Goal: Information Seeking & Learning: Learn about a topic

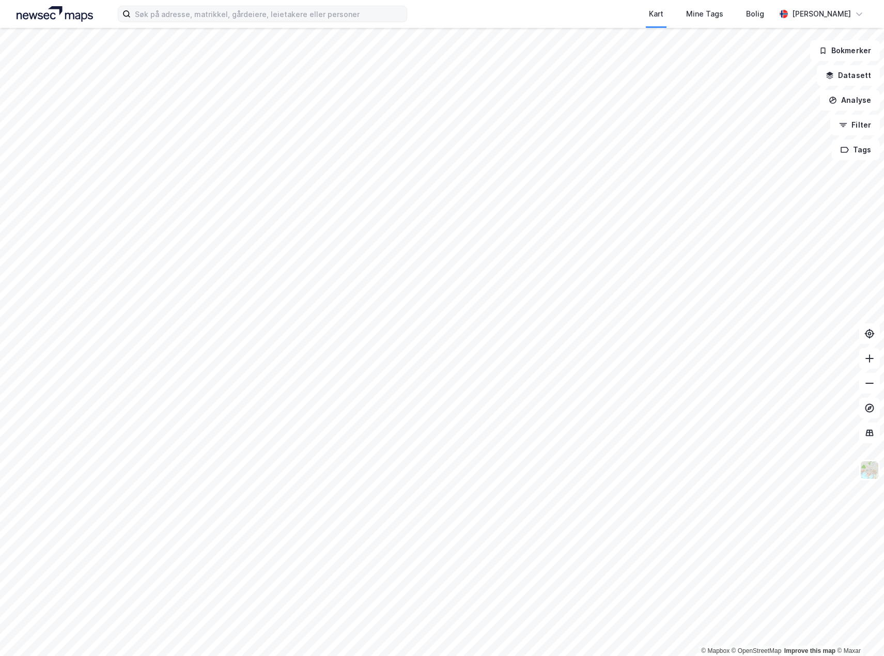
click at [146, 22] on label at bounding box center [262, 14] width 289 height 17
click at [146, 22] on input at bounding box center [269, 14] width 276 height 16
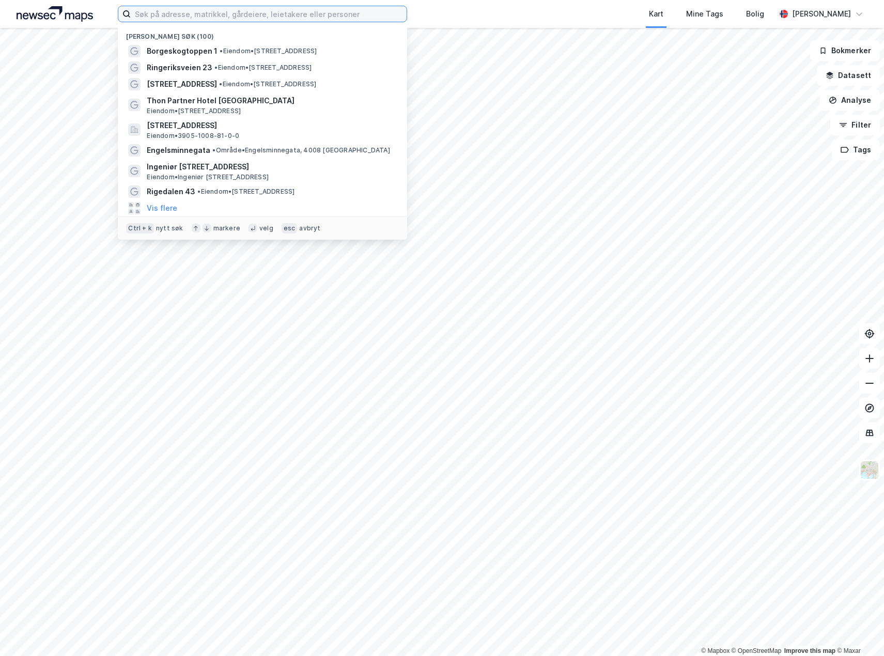
click at [148, 18] on input at bounding box center [269, 14] width 276 height 16
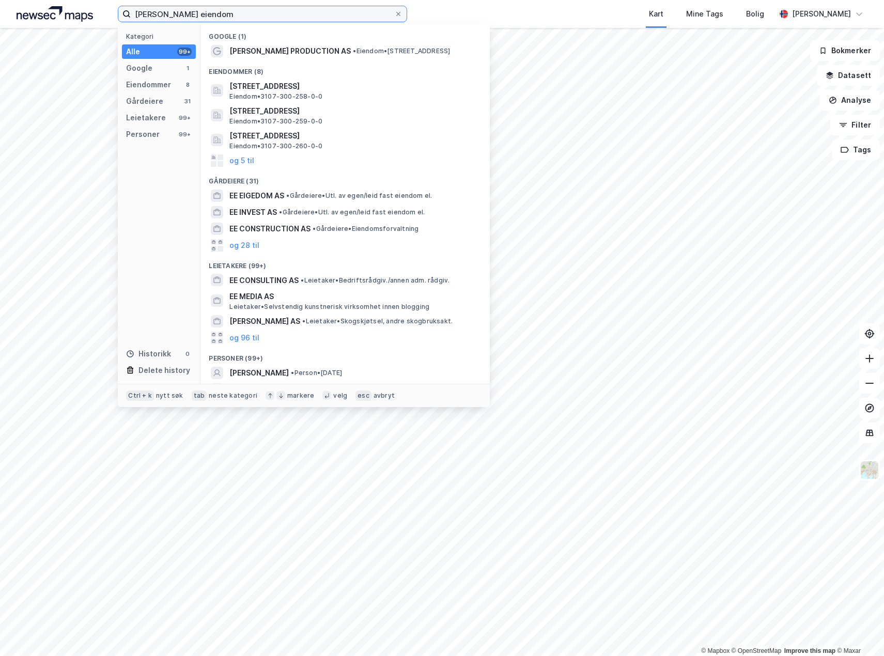
type input "[PERSON_NAME] eiendom"
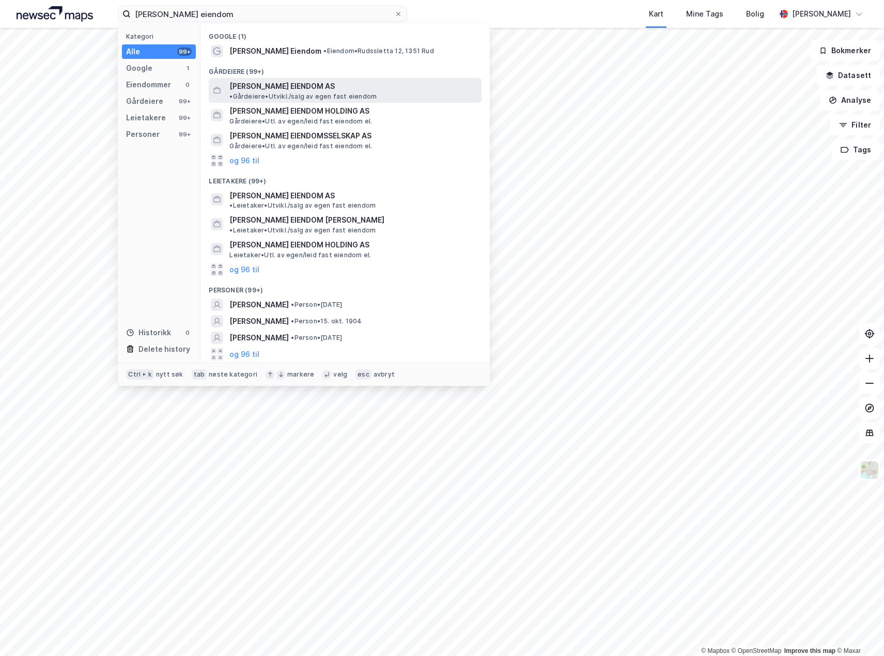
click at [271, 83] on span "[PERSON_NAME] EIENDOM AS" at bounding box center [281, 86] width 105 height 12
